Goal: Task Accomplishment & Management: Manage account settings

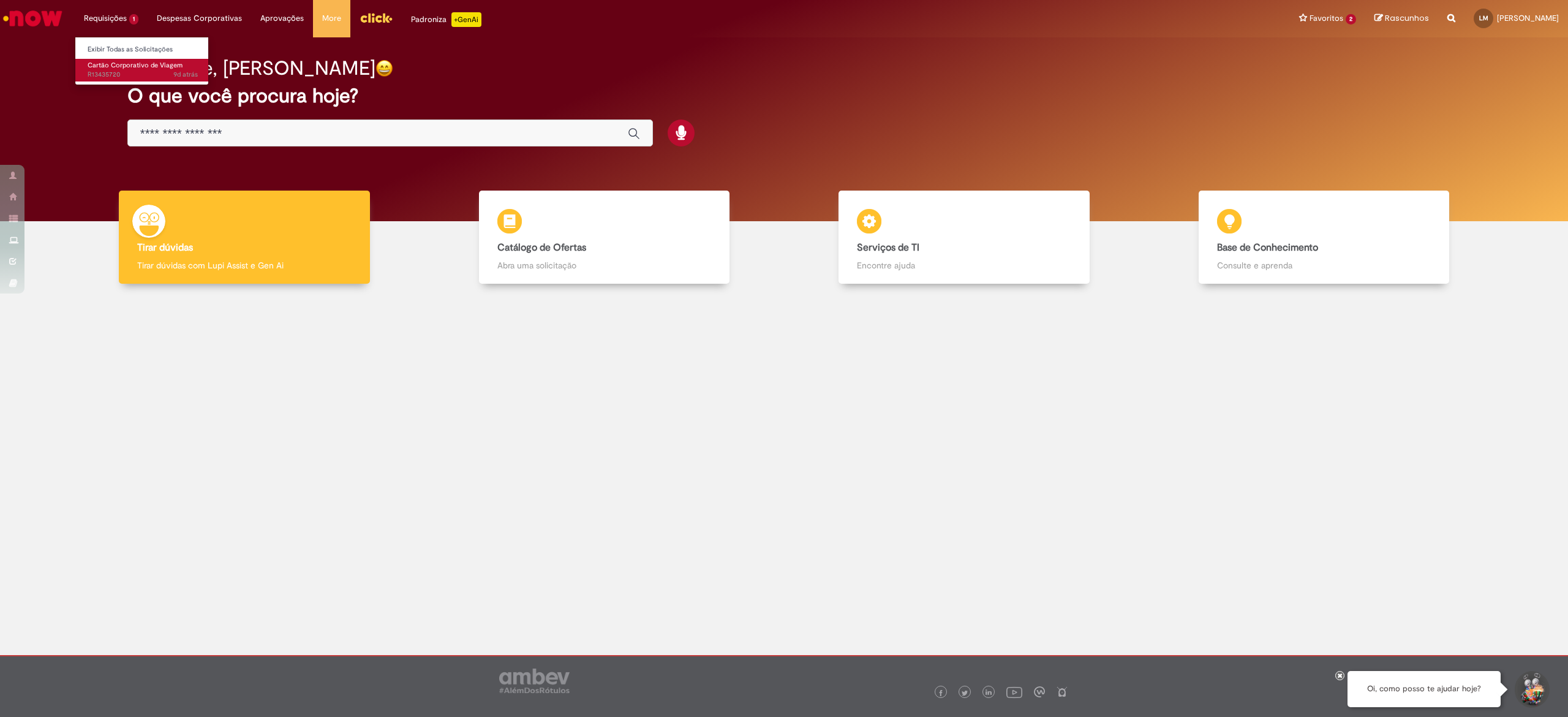
click at [124, 63] on span "Cartão Corporativo de Viagem" at bounding box center [135, 65] width 95 height 9
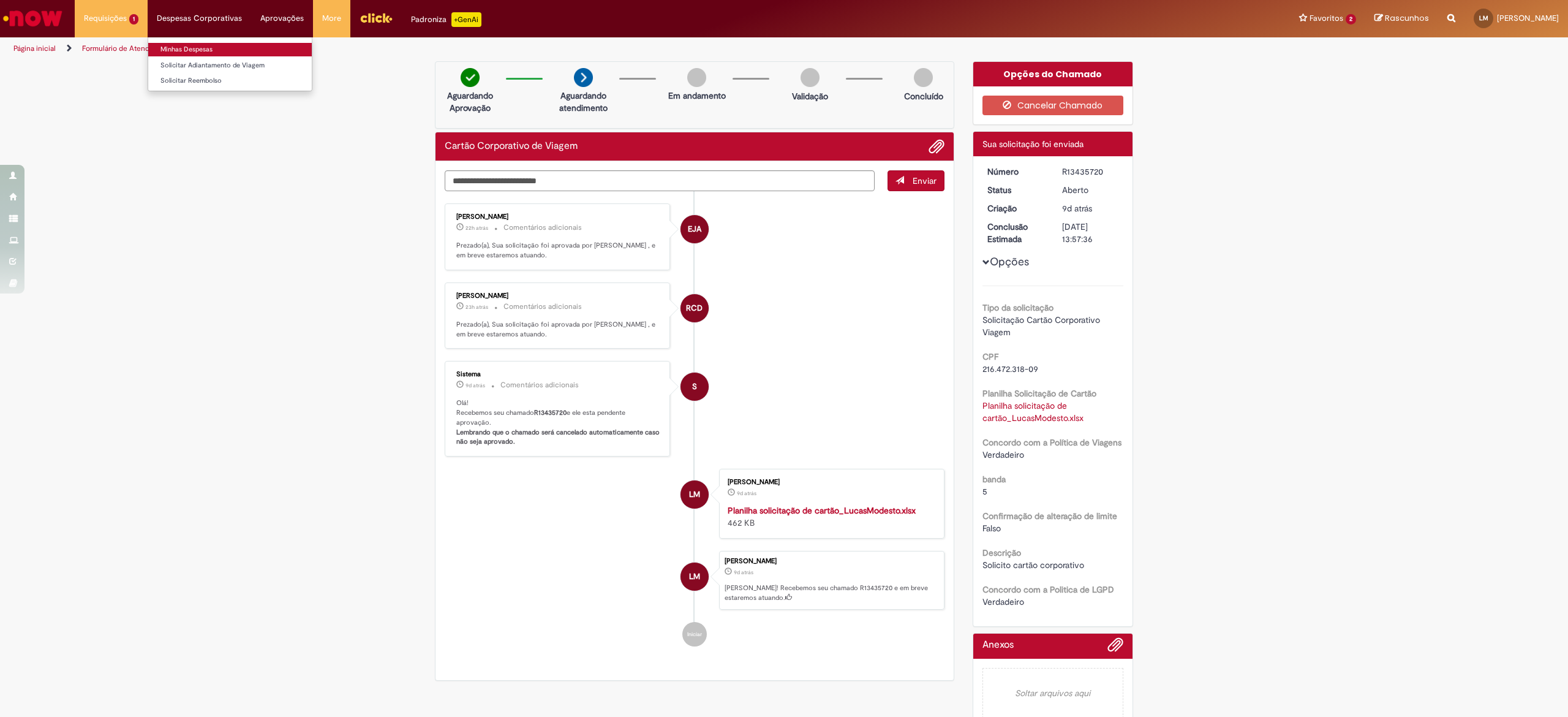
click at [189, 49] on link "Minhas Despesas" at bounding box center [230, 50] width 163 height 13
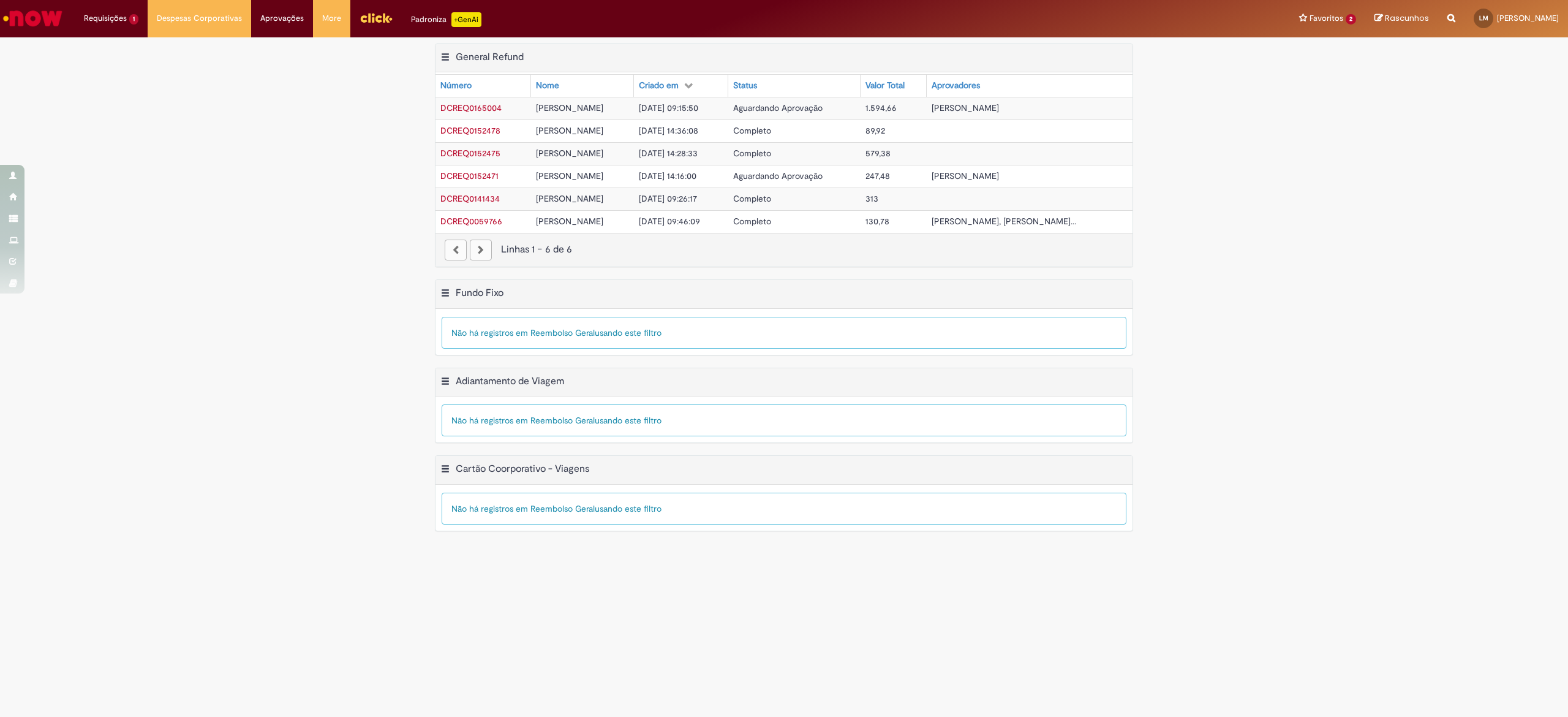
click at [493, 108] on span "DCREQ0165004" at bounding box center [471, 107] width 61 height 11
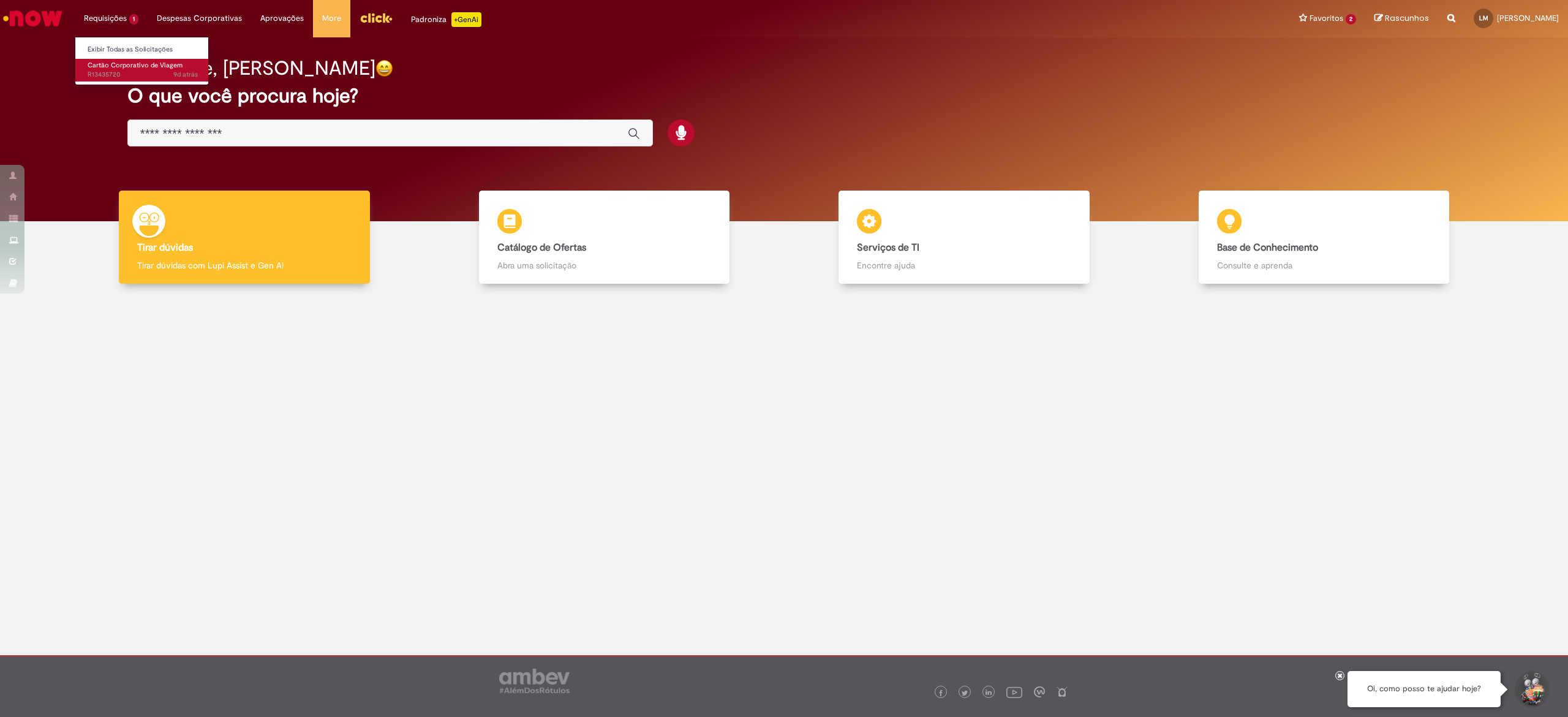
click at [104, 65] on span "Cartão Corporativo de Viagem" at bounding box center [135, 65] width 95 height 9
click at [127, 61] on span "Cartão Corporativo de Viagem" at bounding box center [135, 65] width 95 height 9
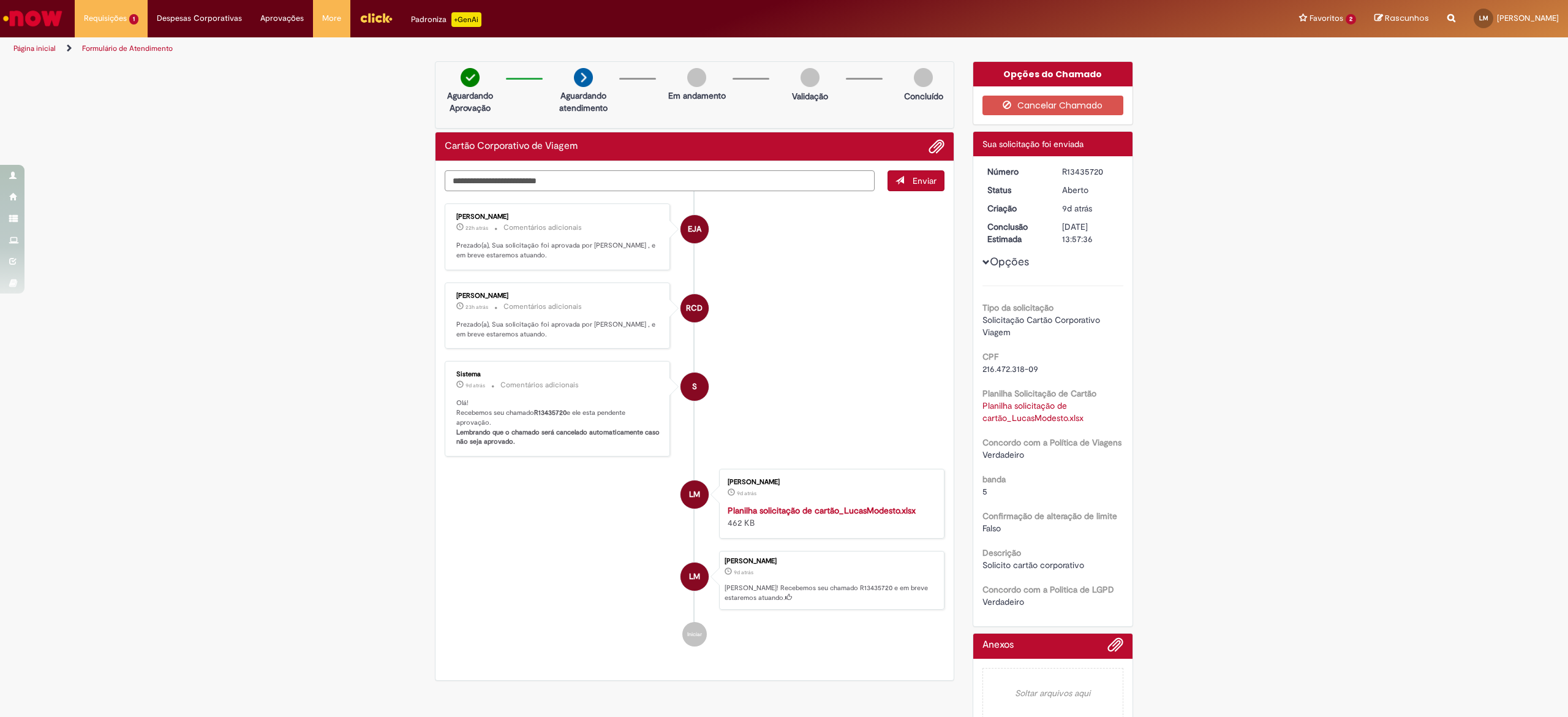
click at [722, 180] on textarea "Digite sua mensagem aqui..." at bounding box center [659, 180] width 430 height 21
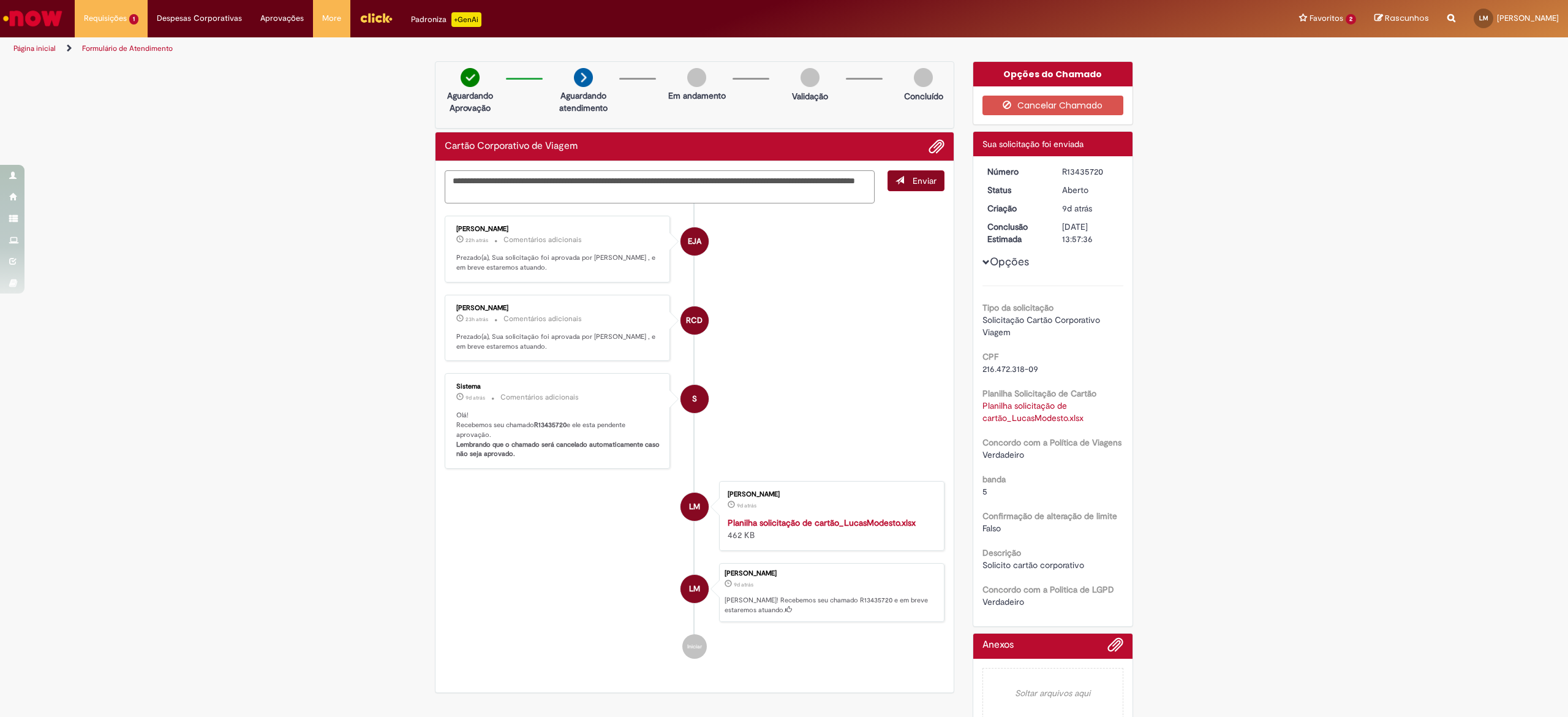
type textarea "**********"
click at [914, 185] on span "Enviar" at bounding box center [925, 180] width 24 height 11
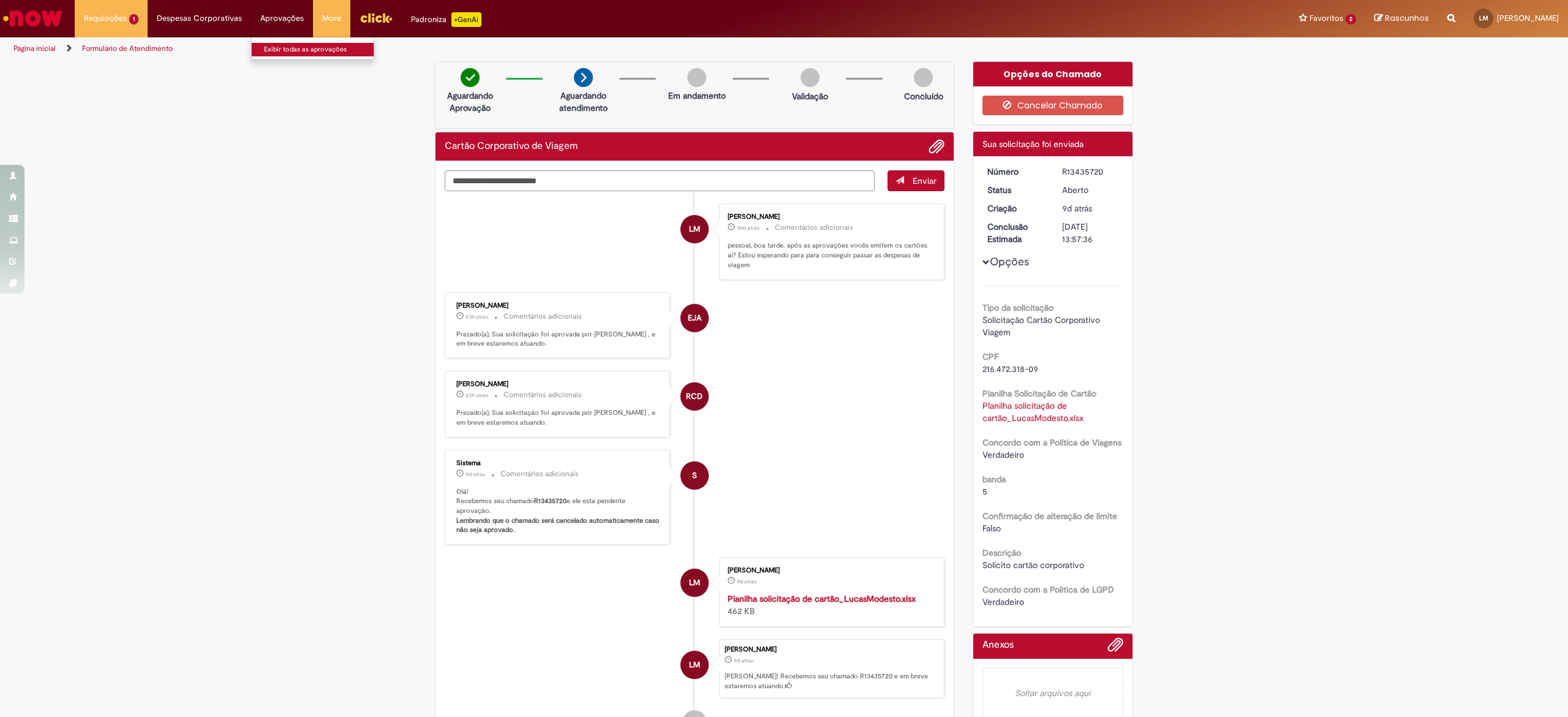
click at [273, 51] on link "Exibir todas as aprovações" at bounding box center [319, 50] width 135 height 13
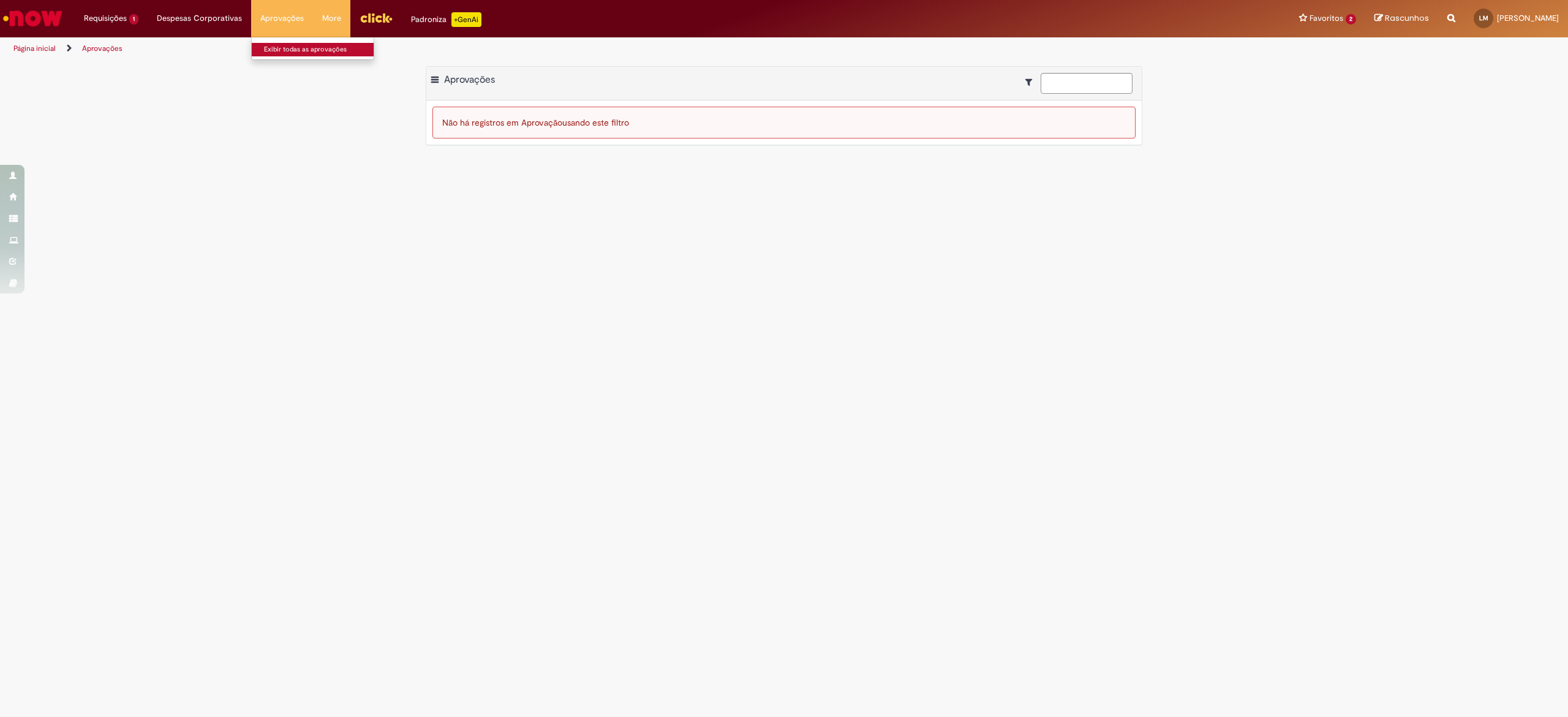
click at [317, 53] on link "Exibir todas as aprovações" at bounding box center [319, 50] width 135 height 13
click at [264, 48] on link "Exibir todas as aprovações" at bounding box center [319, 50] width 135 height 13
click at [158, 46] on link "Minhas Despesas" at bounding box center [230, 50] width 163 height 13
